Goal: Communication & Community: Participate in discussion

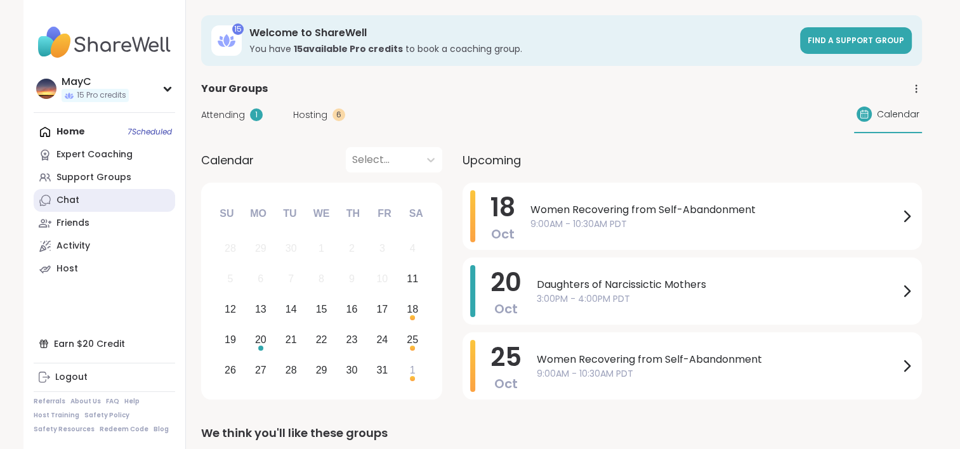
drag, startPoint x: 0, startPoint y: 0, endPoint x: 79, endPoint y: 201, distance: 215.9
click at [79, 201] on link "Chat" at bounding box center [104, 200] width 141 height 23
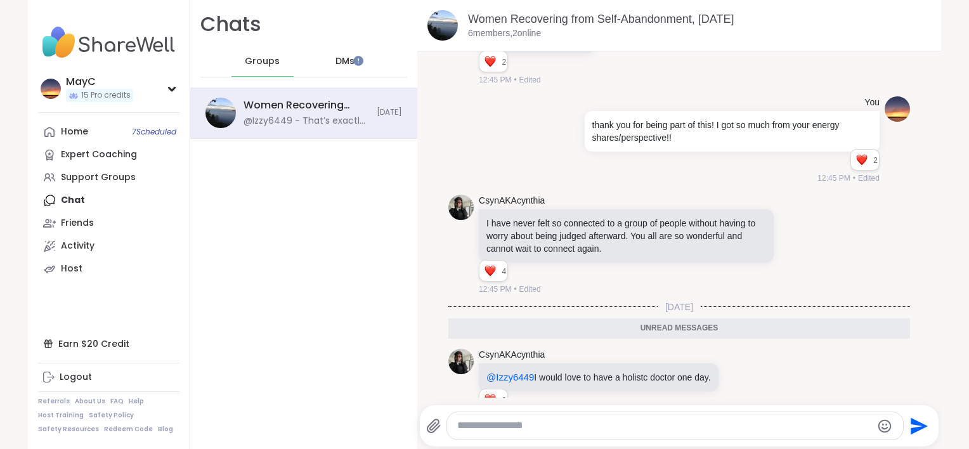
scroll to position [4489, 0]
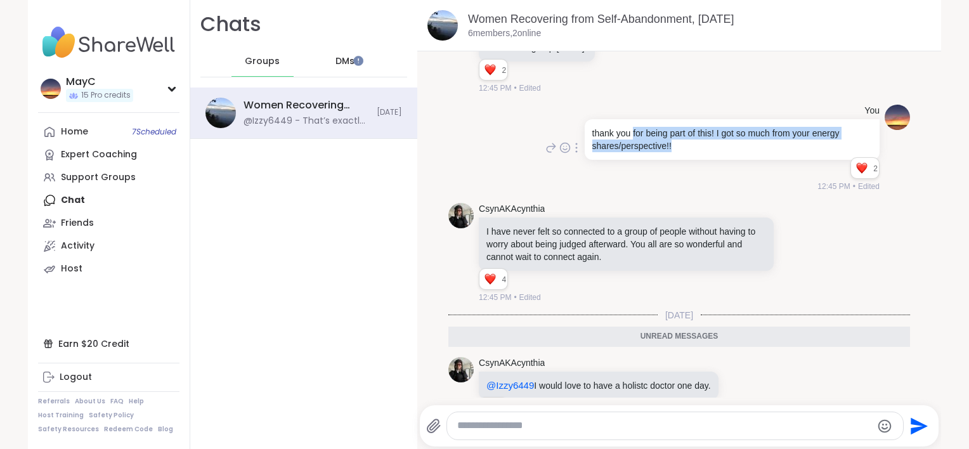
drag, startPoint x: 684, startPoint y: 127, endPoint x: 623, endPoint y: 112, distance: 62.8
click at [623, 127] on p "thank you for being part of this! I got so much from your energy shares/perspec…" at bounding box center [732, 139] width 280 height 25
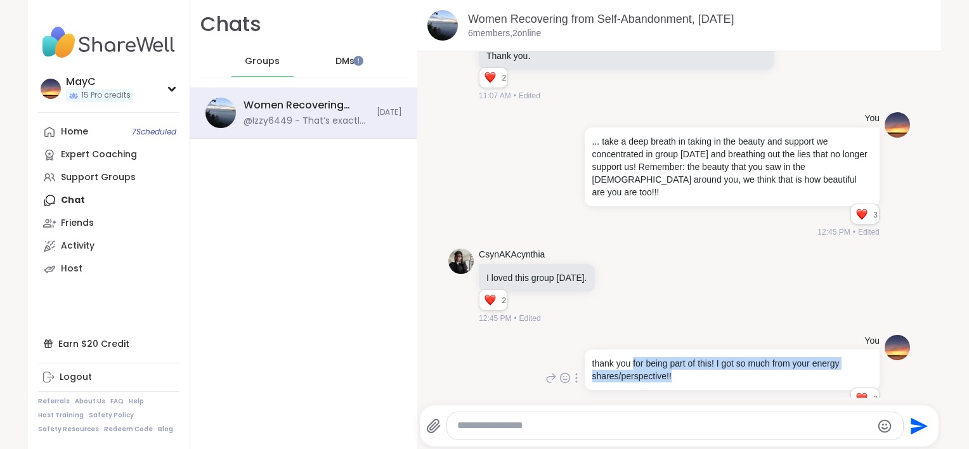
scroll to position [4258, 0]
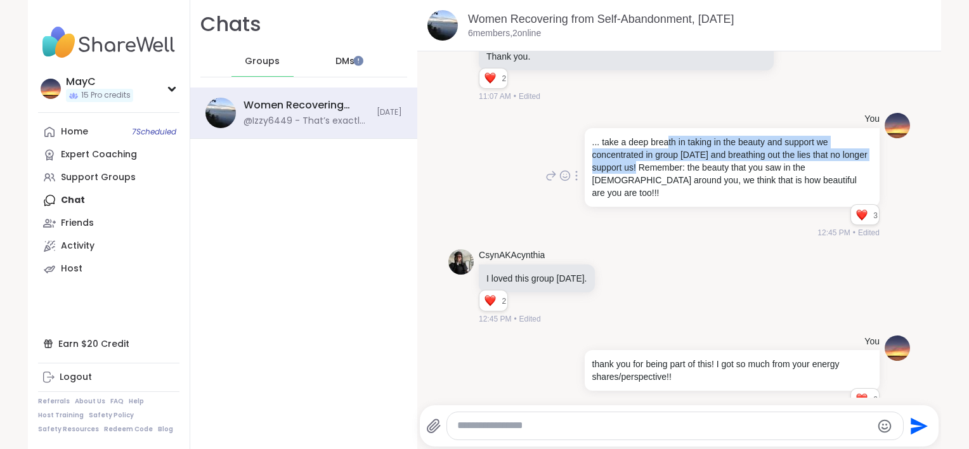
drag, startPoint x: 656, startPoint y: 126, endPoint x: 657, endPoint y: 153, distance: 27.3
click at [657, 153] on p "... take a deep breath in taking in the beauty and support we concentrated in g…" at bounding box center [732, 167] width 280 height 63
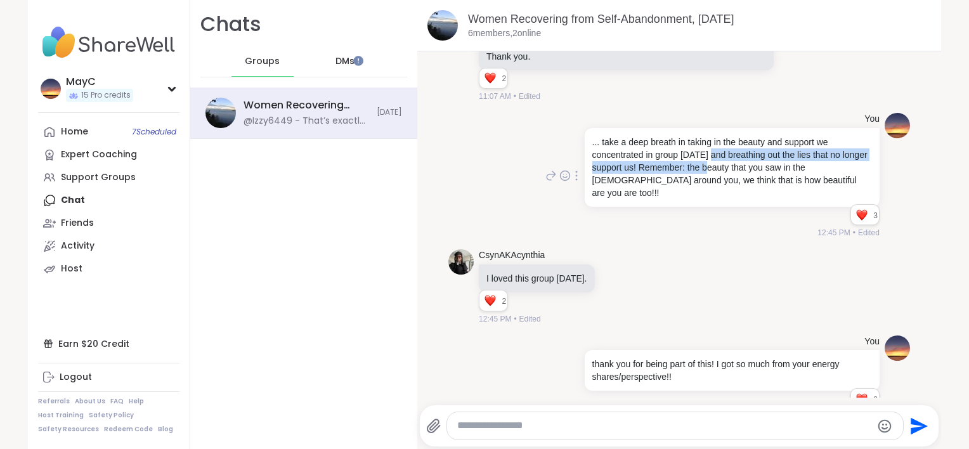
drag, startPoint x: 728, startPoint y: 155, endPoint x: 701, endPoint y: 146, distance: 28.7
click at [701, 146] on p "... take a deep breath in taking in the beauty and support we concentrated in g…" at bounding box center [732, 167] width 280 height 63
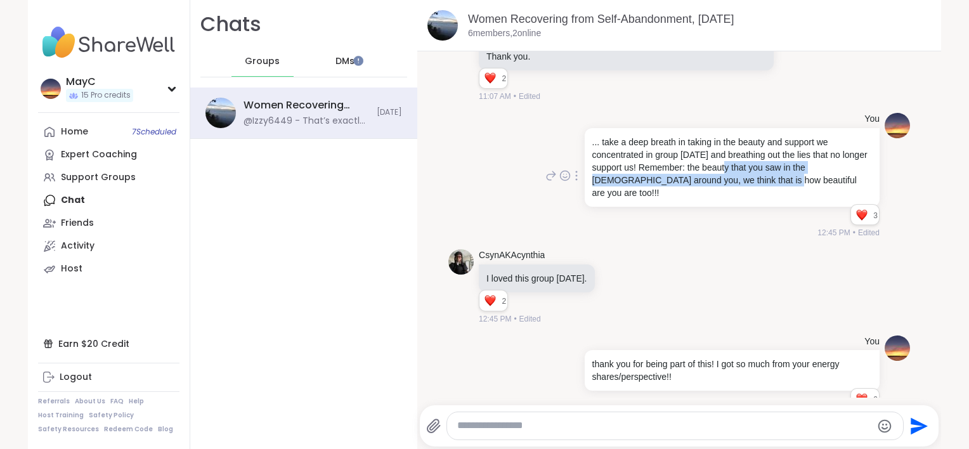
drag, startPoint x: 746, startPoint y: 161, endPoint x: 746, endPoint y: 180, distance: 19.0
click at [746, 180] on div "... take a deep breath in taking in the beauty and support we concentrated in g…" at bounding box center [732, 167] width 295 height 79
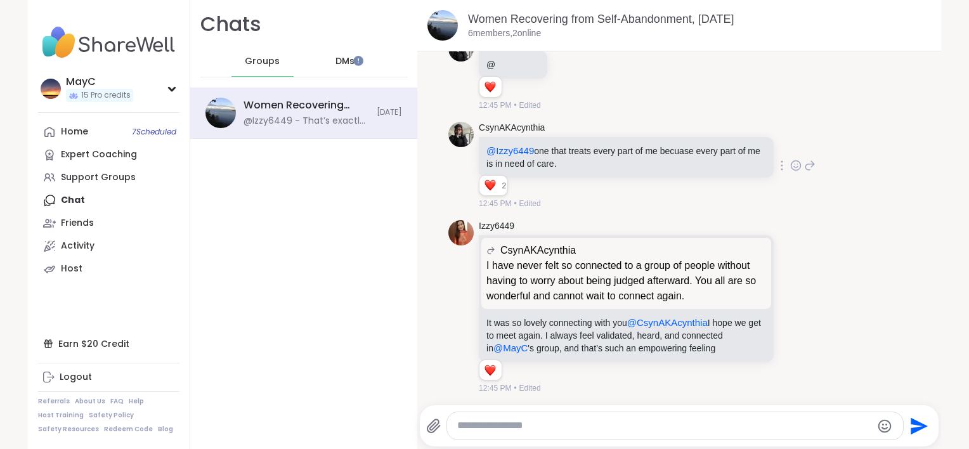
scroll to position [4897, 0]
drag, startPoint x: 527, startPoint y: 302, endPoint x: 630, endPoint y: 311, distance: 103.2
click at [630, 316] on p "It was so lovely connecting with you @CsynAKAcynthia I hope we get to meet agai…" at bounding box center [626, 335] width 280 height 38
click at [790, 300] on icon at bounding box center [795, 306] width 11 height 13
click at [689, 280] on div "Select Reaction: Heart" at bounding box center [694, 285] width 11 height 11
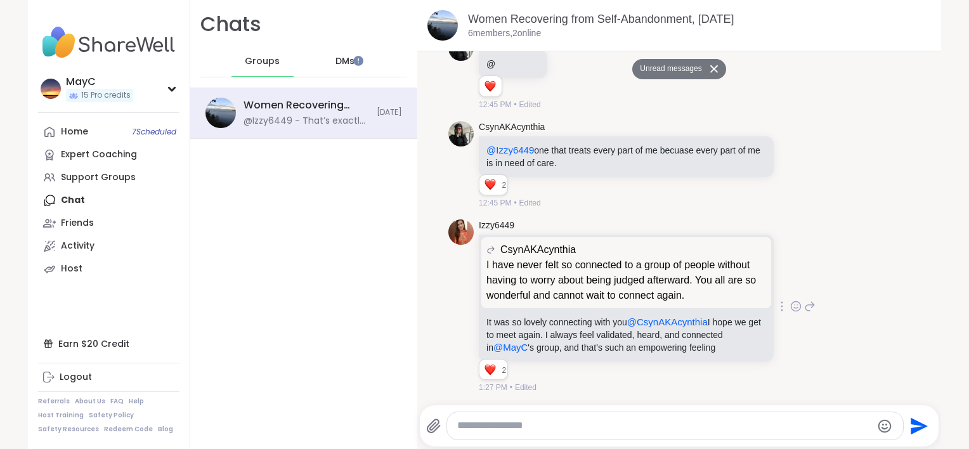
scroll to position [5026, 0]
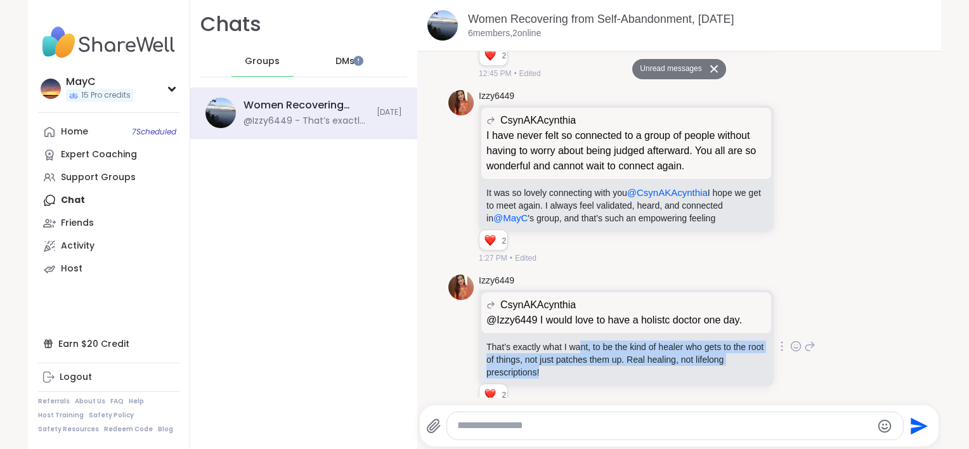
drag, startPoint x: 575, startPoint y: 325, endPoint x: 578, endPoint y: 345, distance: 20.0
click at [578, 345] on p "That’s exactly what I want, to be the kind of healer who gets to the root of th…" at bounding box center [626, 360] width 280 height 38
